Goal: Information Seeking & Learning: Find specific page/section

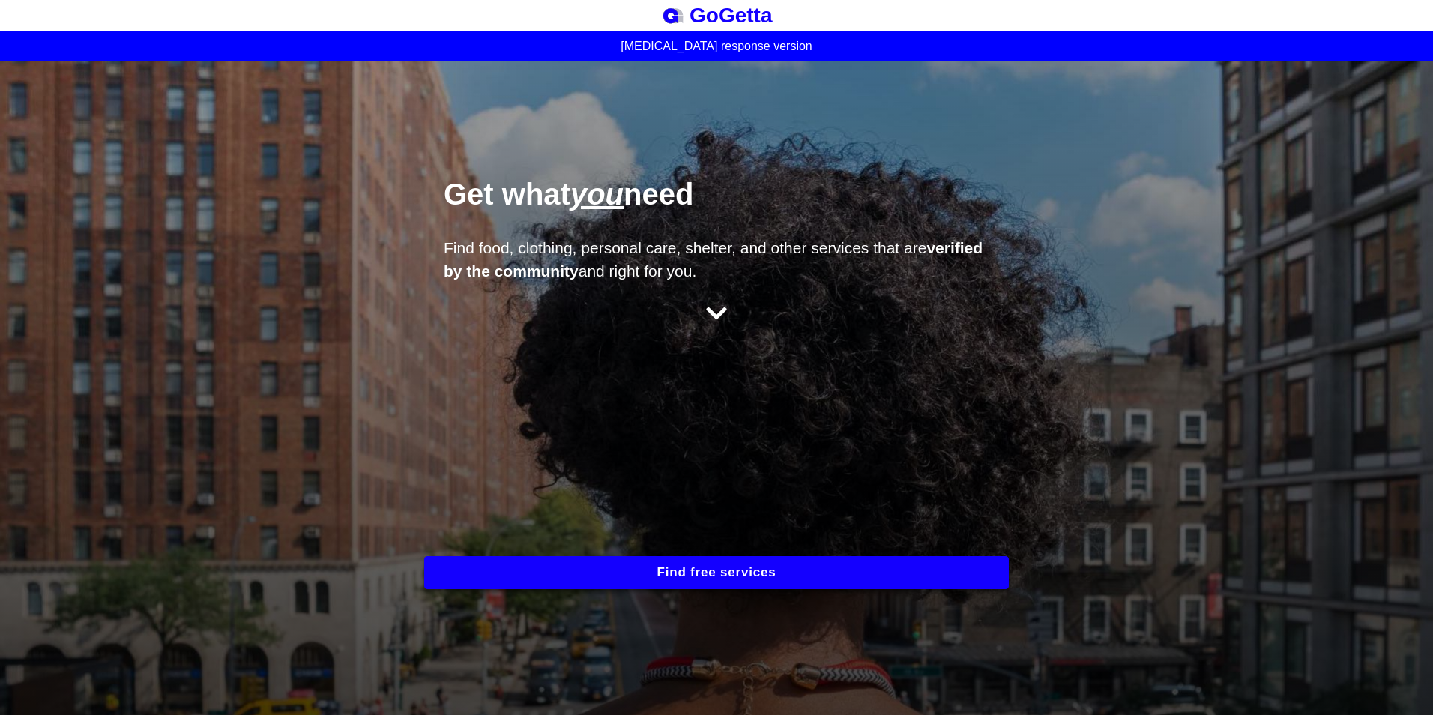
click at [720, 565] on button "Find free services" at bounding box center [716, 572] width 585 height 33
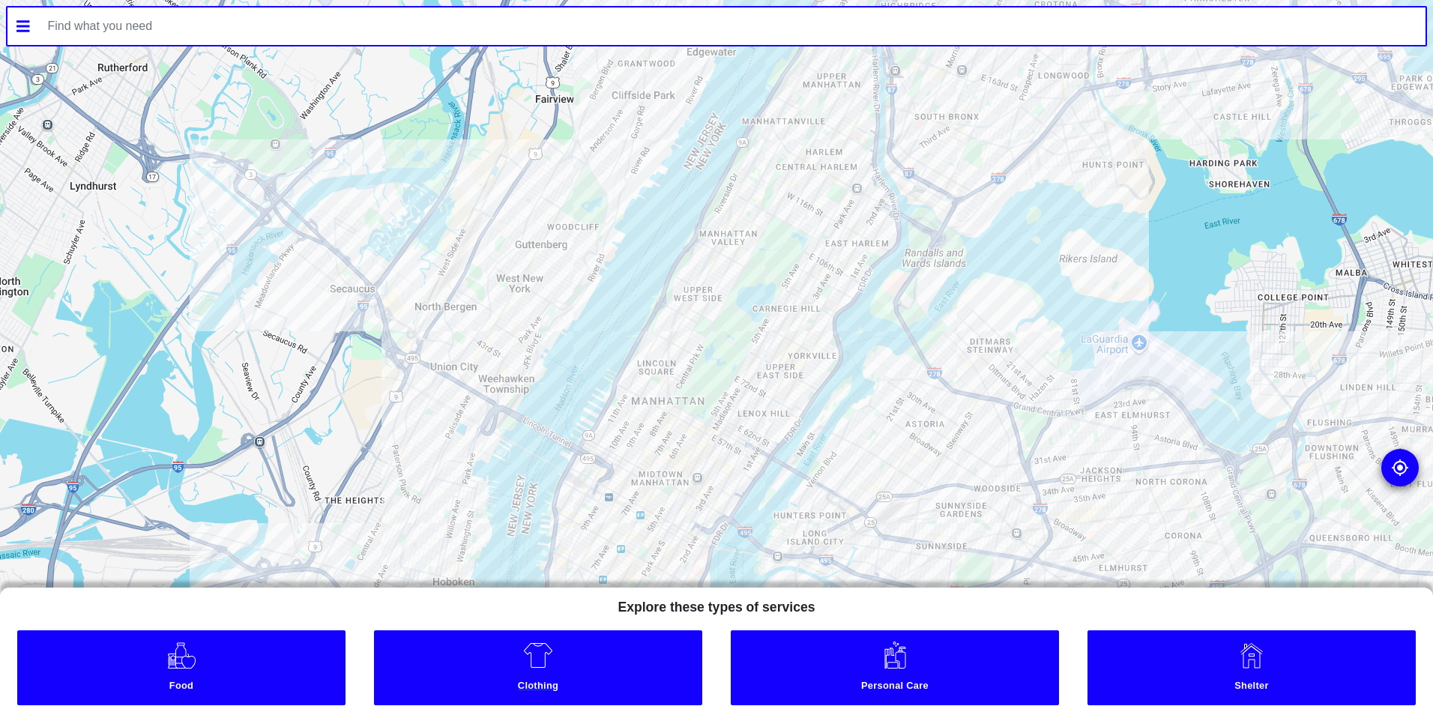
click at [549, 662] on img at bounding box center [538, 655] width 30 height 30
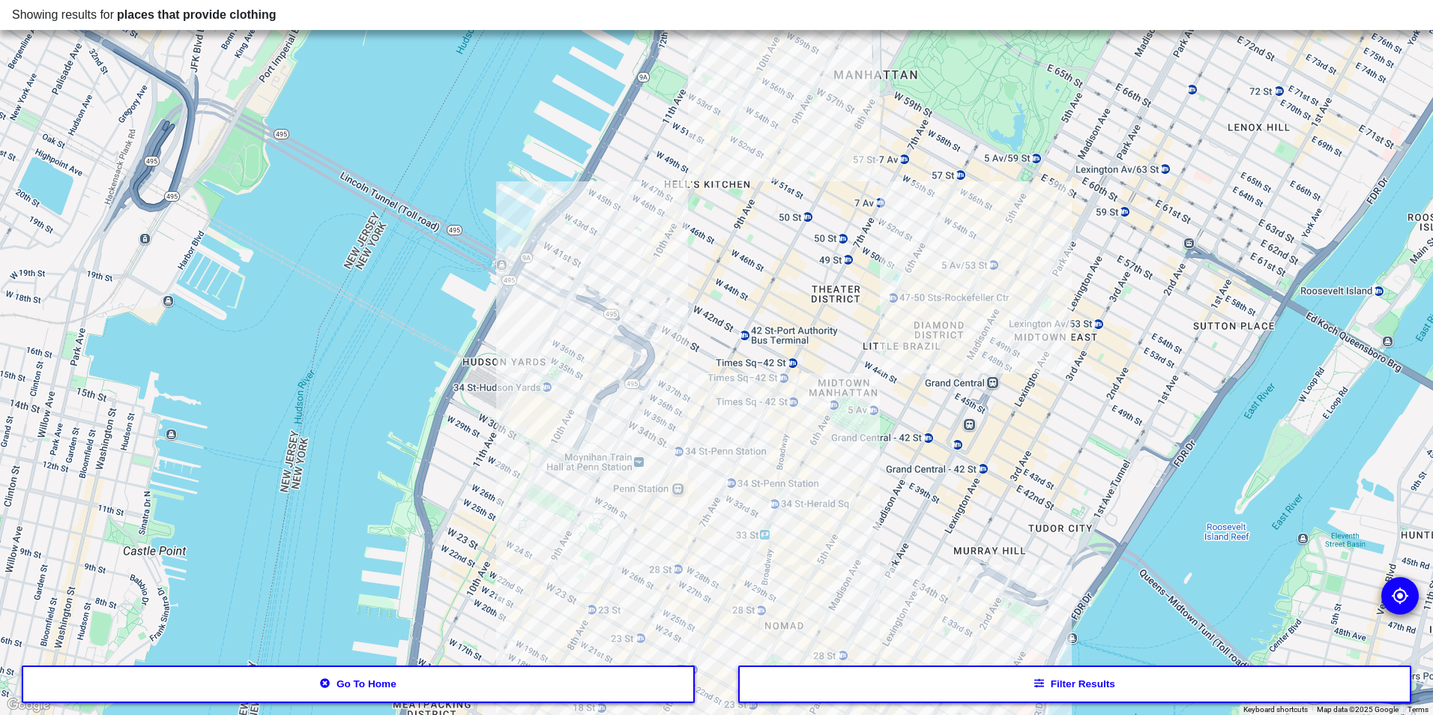
drag, startPoint x: 580, startPoint y: 213, endPoint x: 610, endPoint y: 557, distance: 345.3
click at [610, 557] on div at bounding box center [716, 357] width 1433 height 715
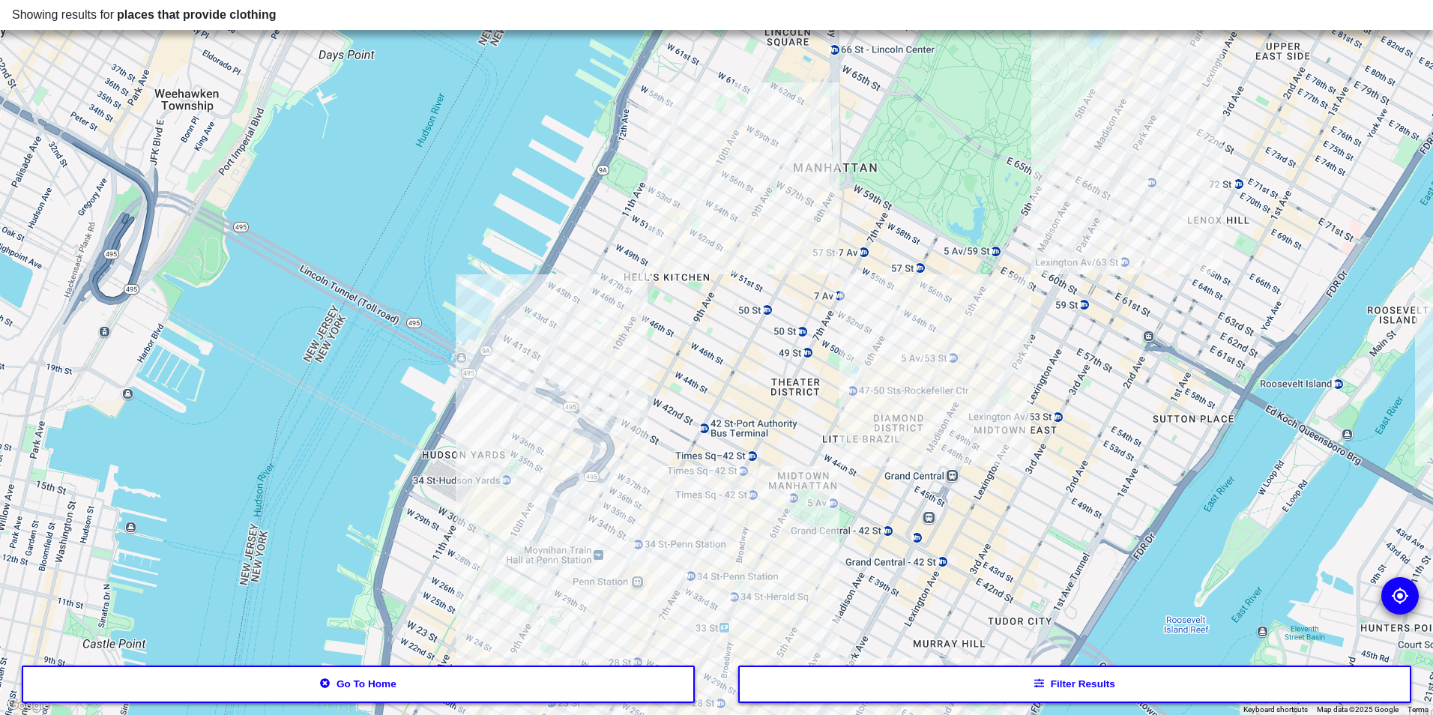
drag, startPoint x: 704, startPoint y: 372, endPoint x: 662, endPoint y: 465, distance: 102.0
click at [662, 465] on div at bounding box center [716, 357] width 1433 height 715
click at [725, 235] on div at bounding box center [716, 357] width 1433 height 715
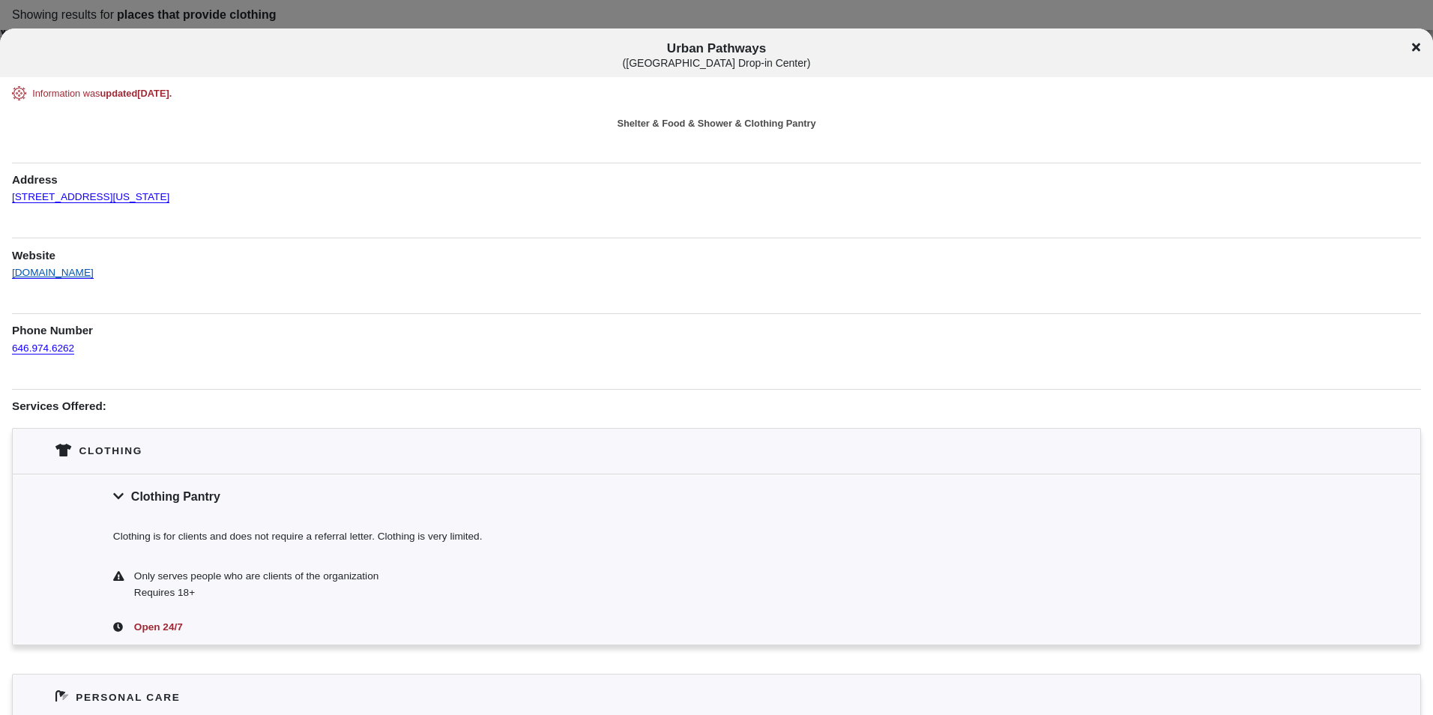
click at [48, 267] on link "[DOMAIN_NAME]" at bounding box center [53, 266] width 82 height 26
click at [1414, 49] on icon at bounding box center [1416, 47] width 8 height 8
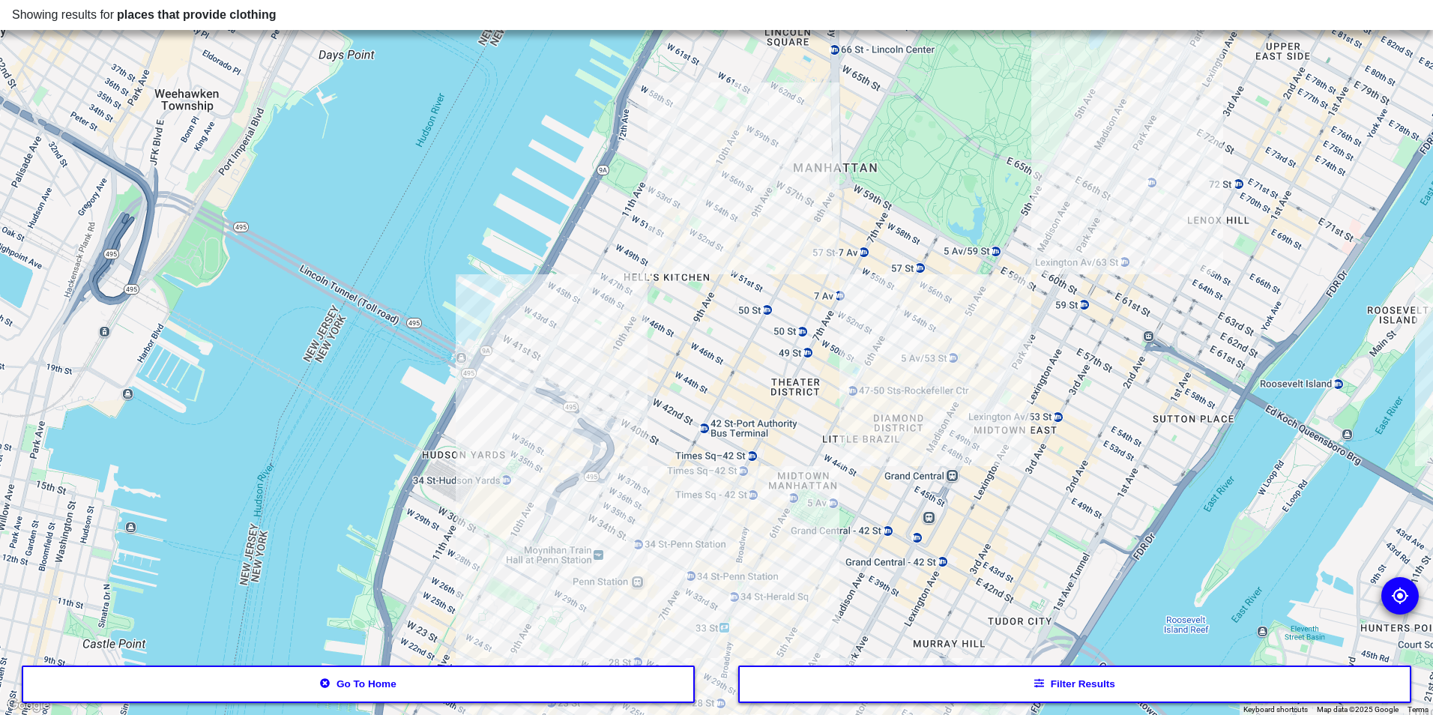
click at [597, 376] on div at bounding box center [716, 357] width 1433 height 715
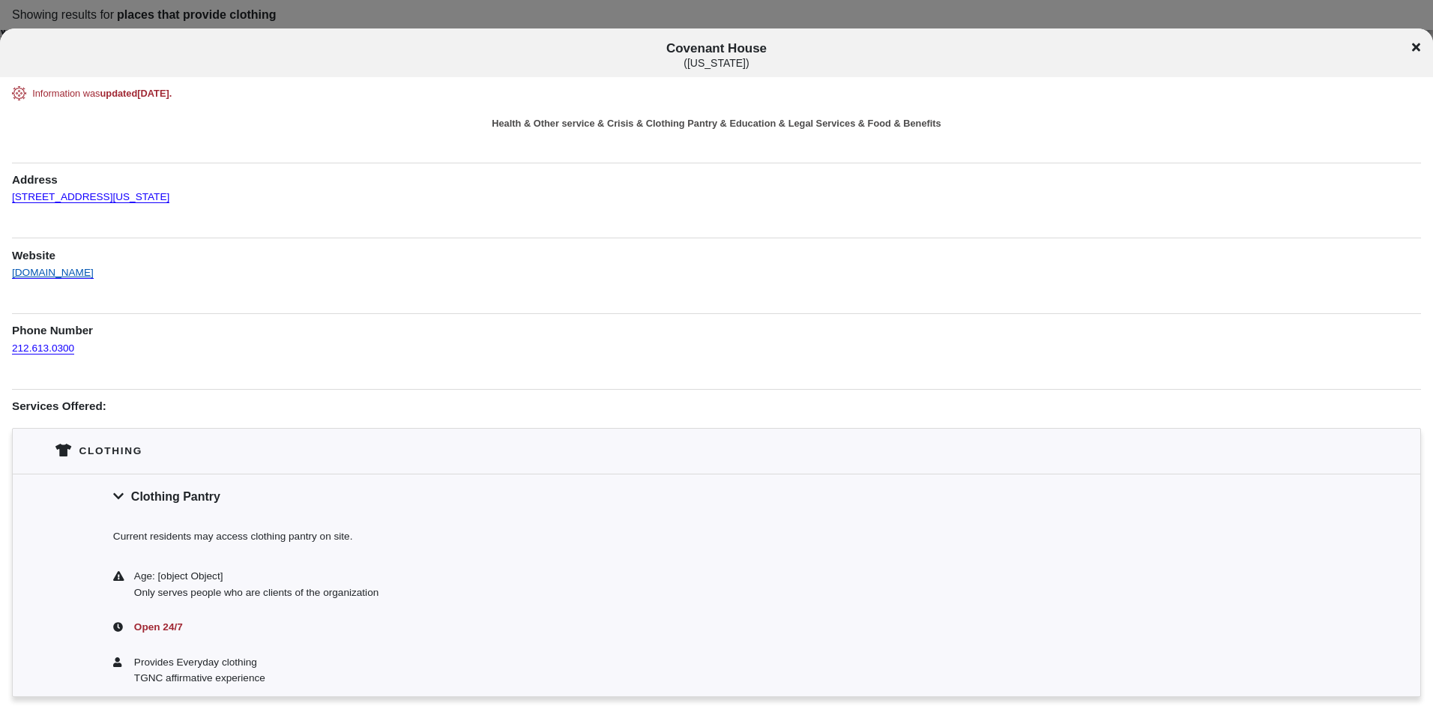
click at [70, 275] on link "[DOMAIN_NAME]" at bounding box center [53, 266] width 82 height 26
click at [1416, 45] on icon at bounding box center [1416, 47] width 8 height 12
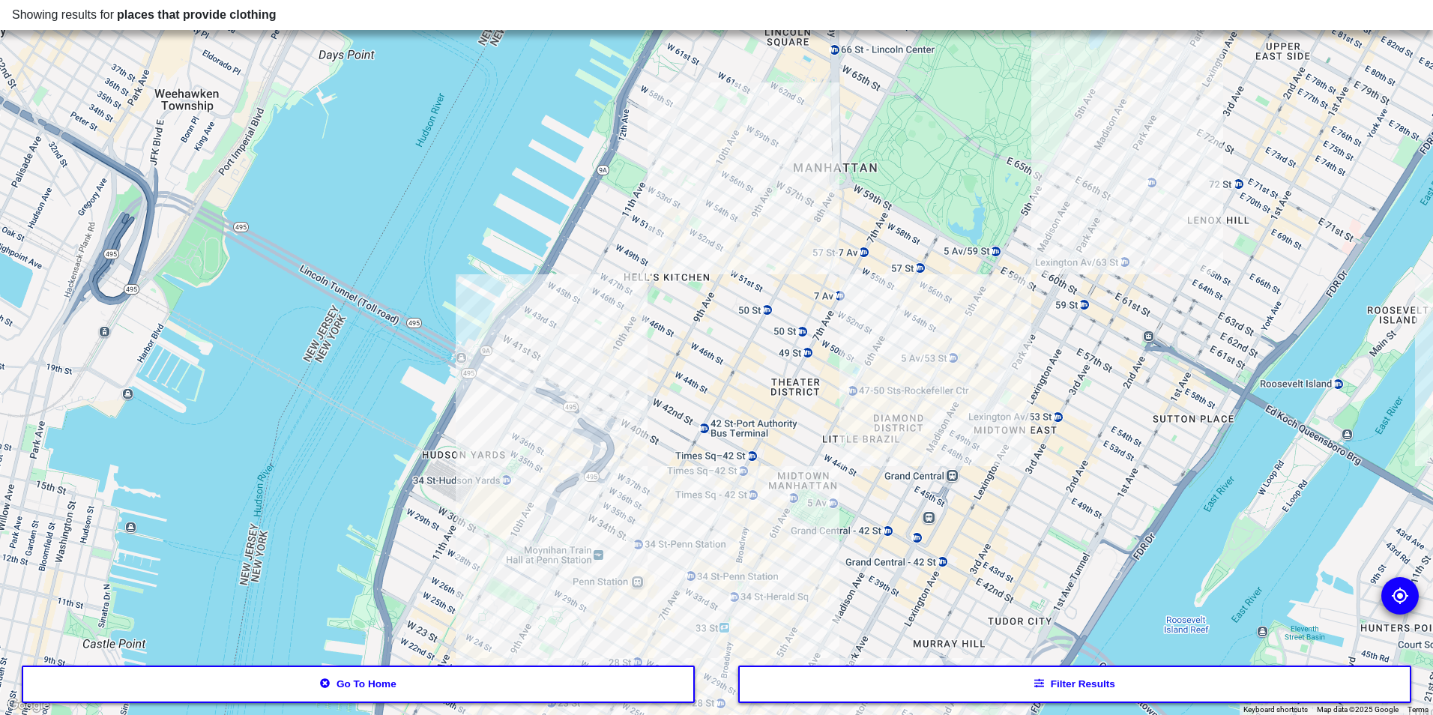
click at [623, 410] on div at bounding box center [716, 357] width 1433 height 715
